Goal: Navigation & Orientation: Find specific page/section

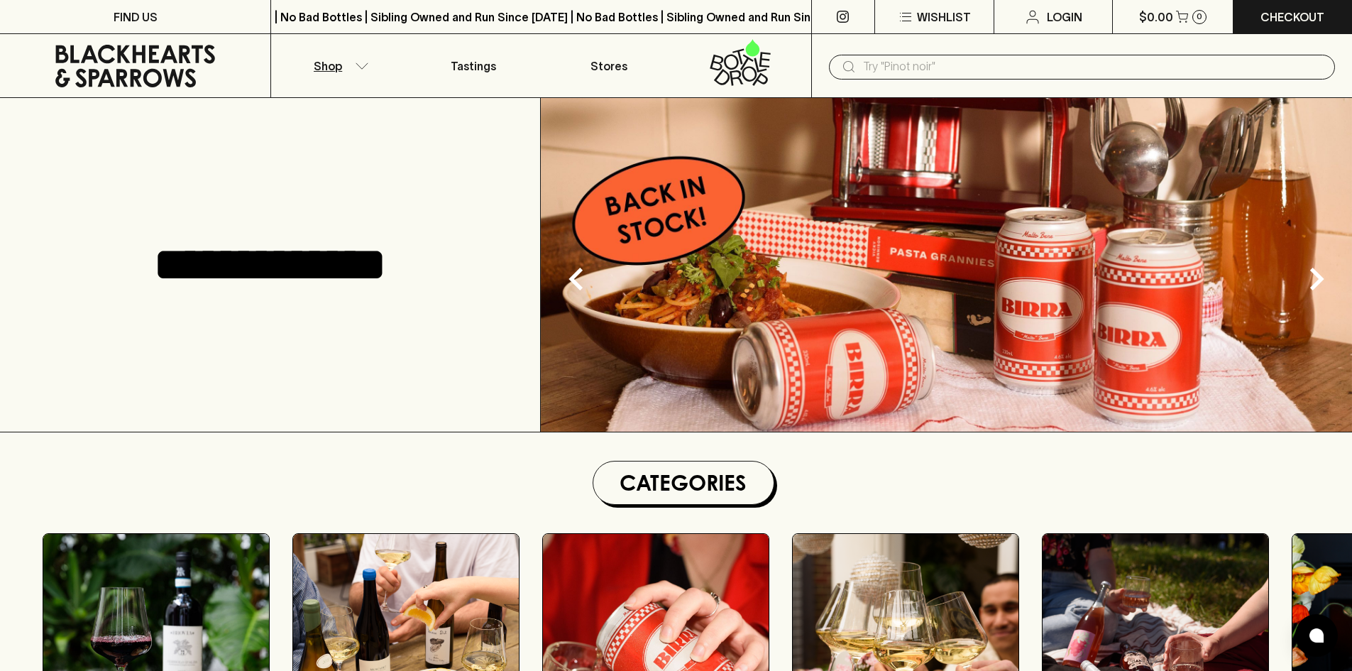
click at [339, 65] on p "Shop" at bounding box center [328, 65] width 28 height 17
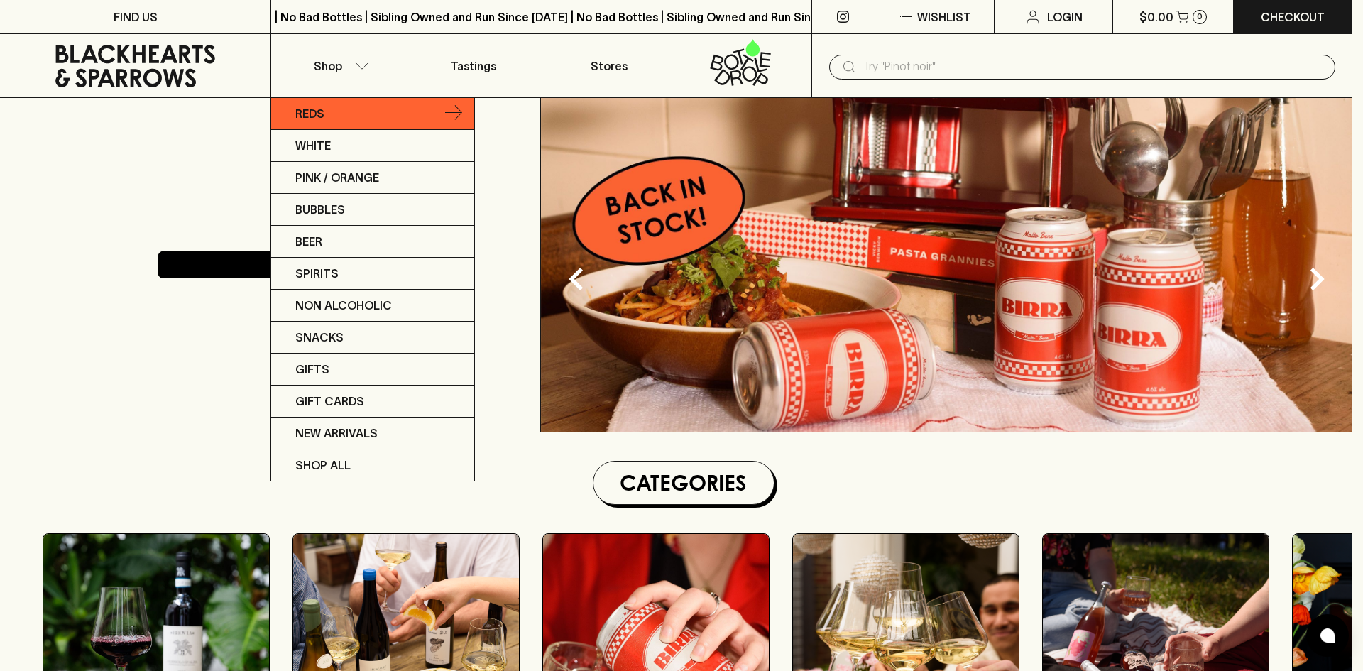
click at [341, 117] on link "Reds" at bounding box center [372, 114] width 203 height 32
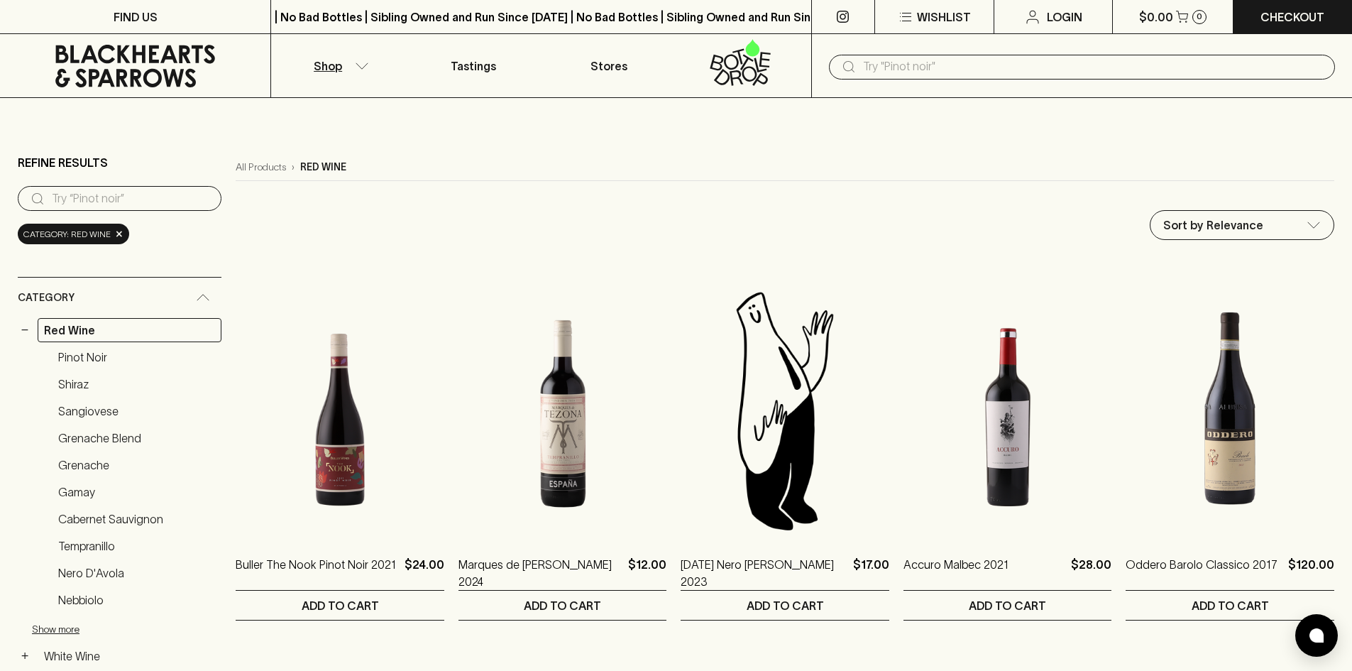
click at [160, 79] on icon at bounding box center [135, 66] width 160 height 43
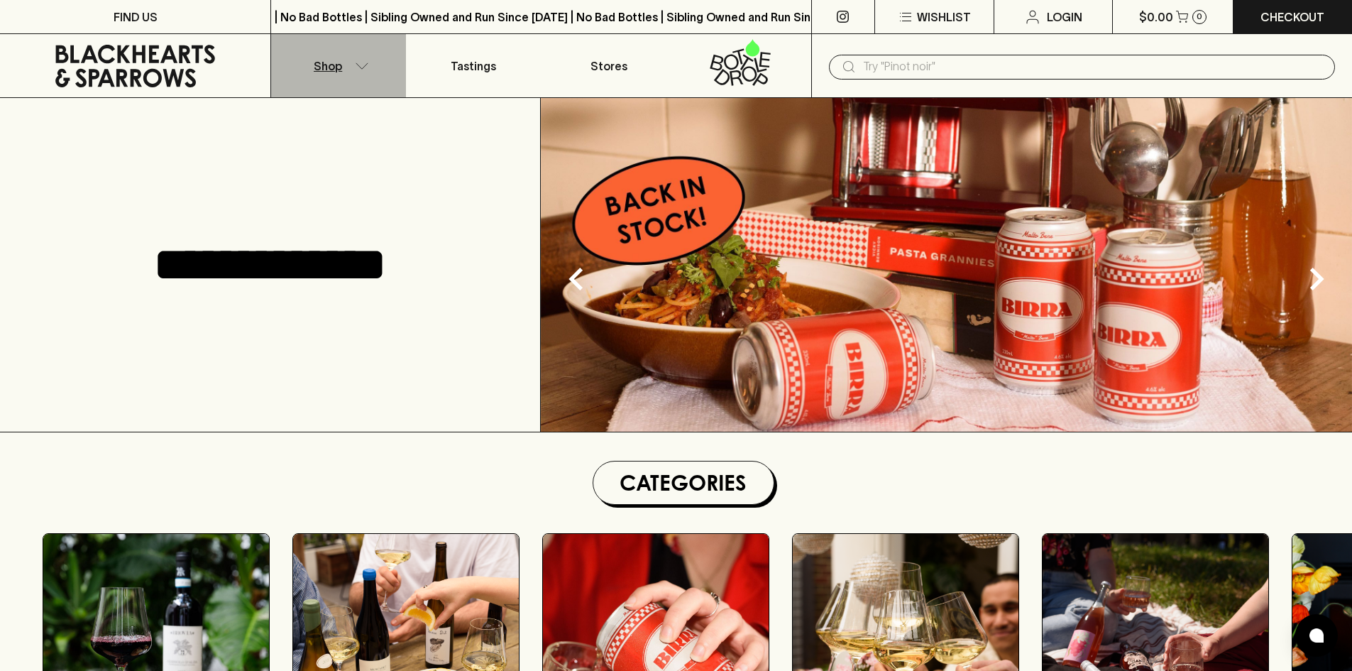
click at [373, 62] on button "Shop" at bounding box center [338, 65] width 135 height 63
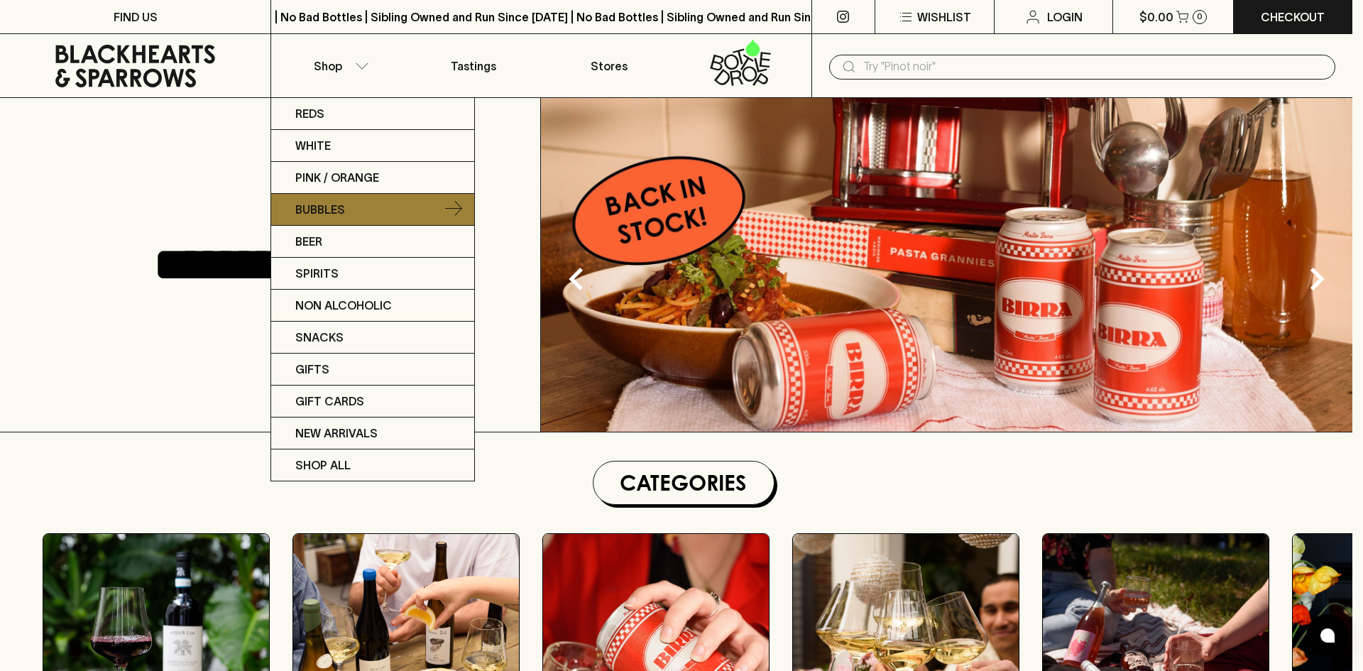
click at [321, 217] on p "Bubbles" at bounding box center [320, 209] width 50 height 17
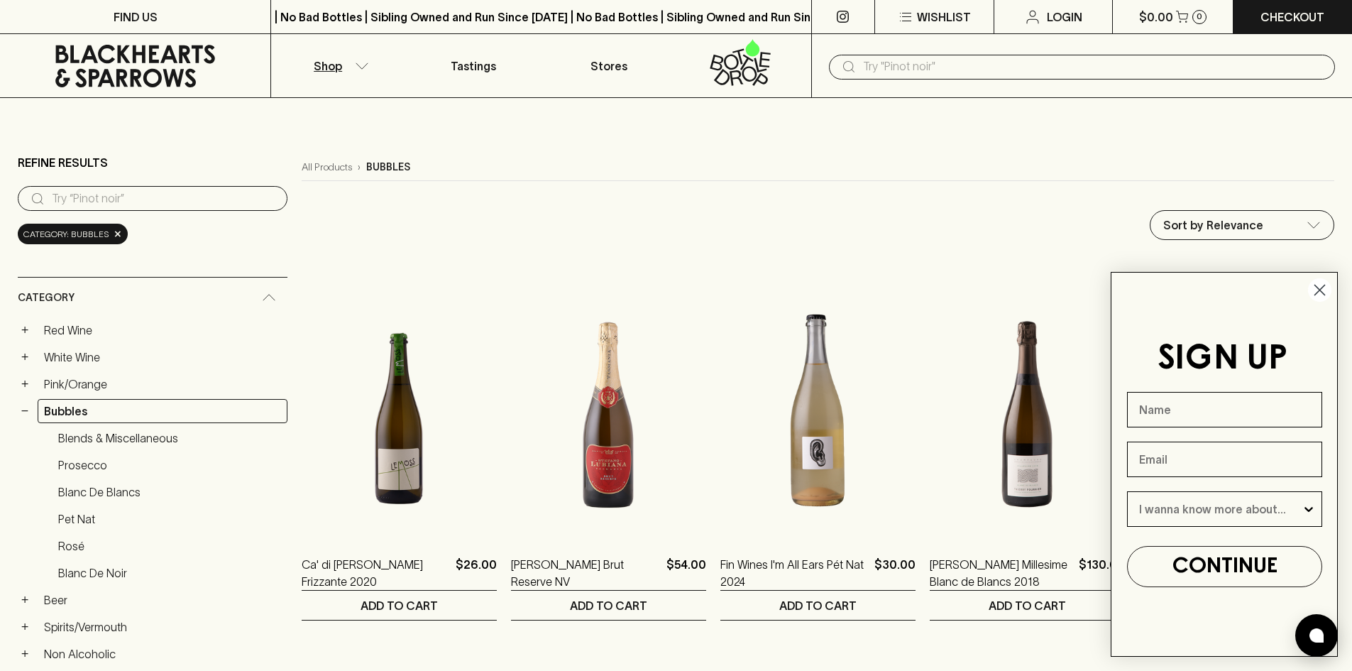
click at [1314, 292] on circle "Close dialog" at bounding box center [1319, 289] width 23 height 23
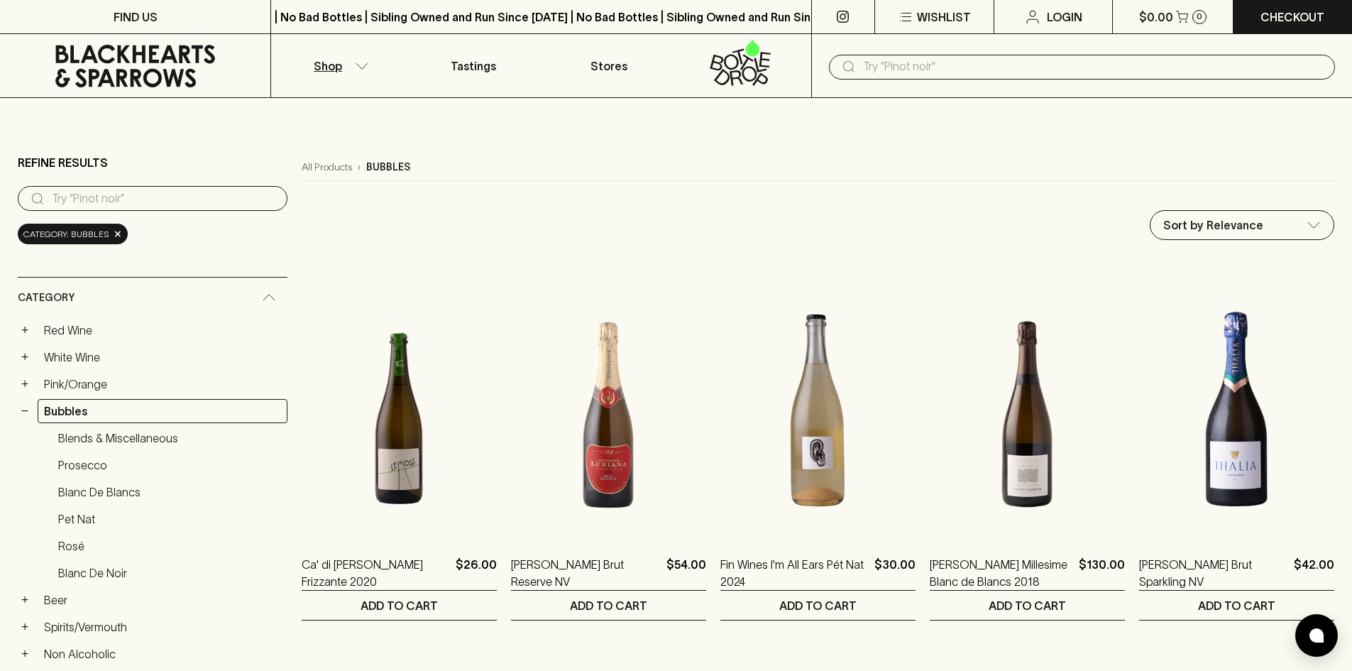
click at [99, 53] on icon at bounding box center [135, 66] width 160 height 43
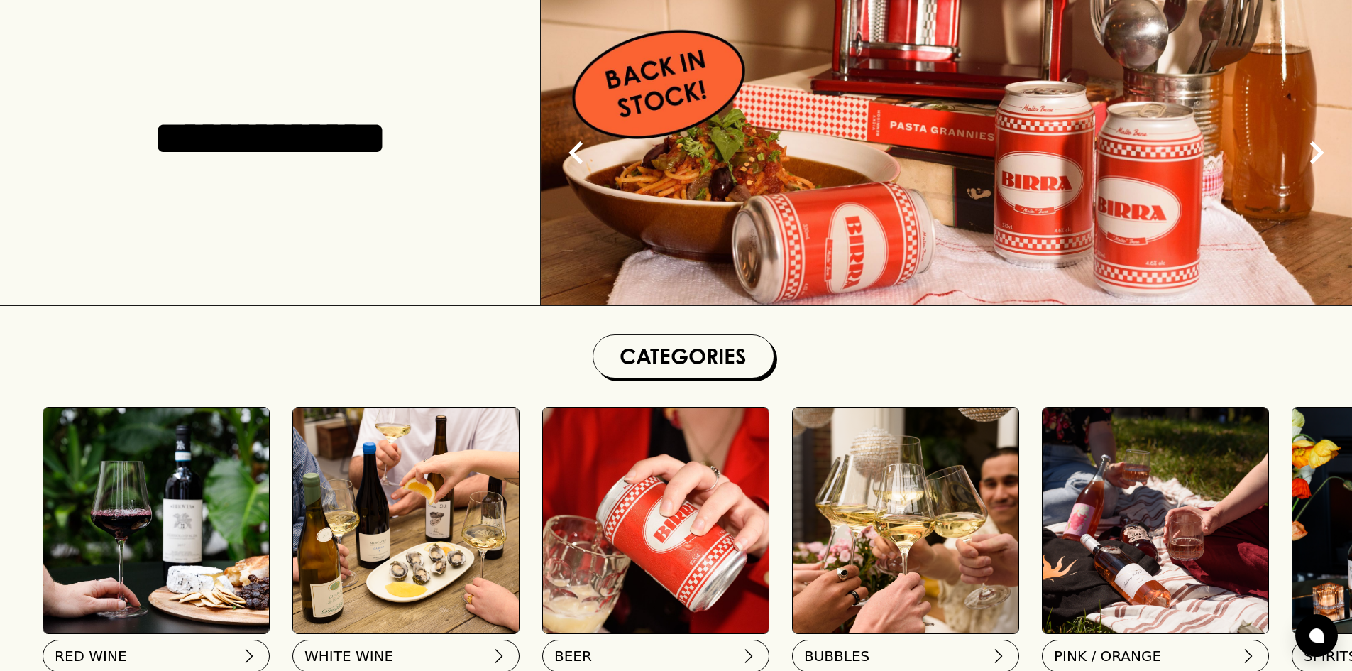
scroll to position [284, 0]
